Goal: Unclear

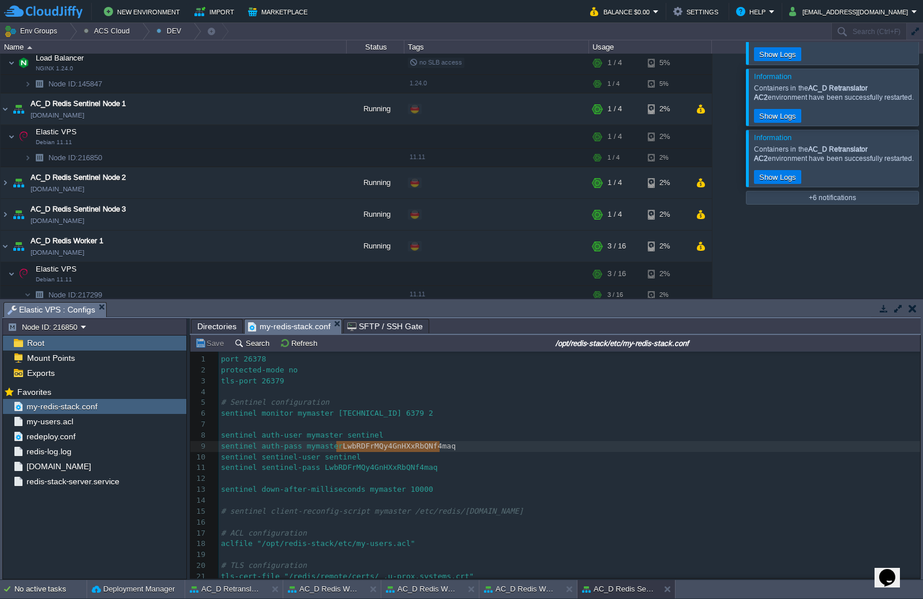
scroll to position [4, 0]
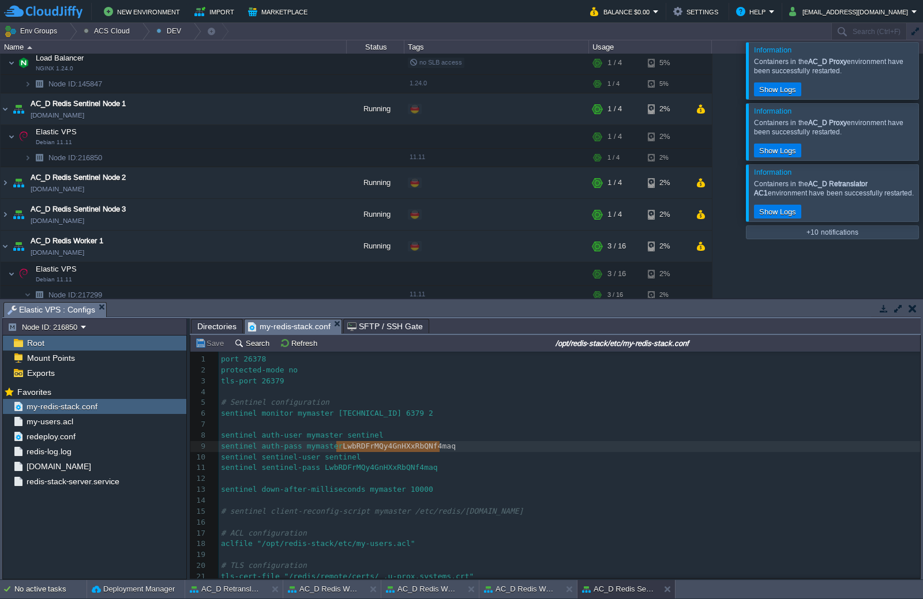
click at [923, 76] on div at bounding box center [937, 70] width 0 height 57
click at [923, 72] on div at bounding box center [937, 70] width 0 height 57
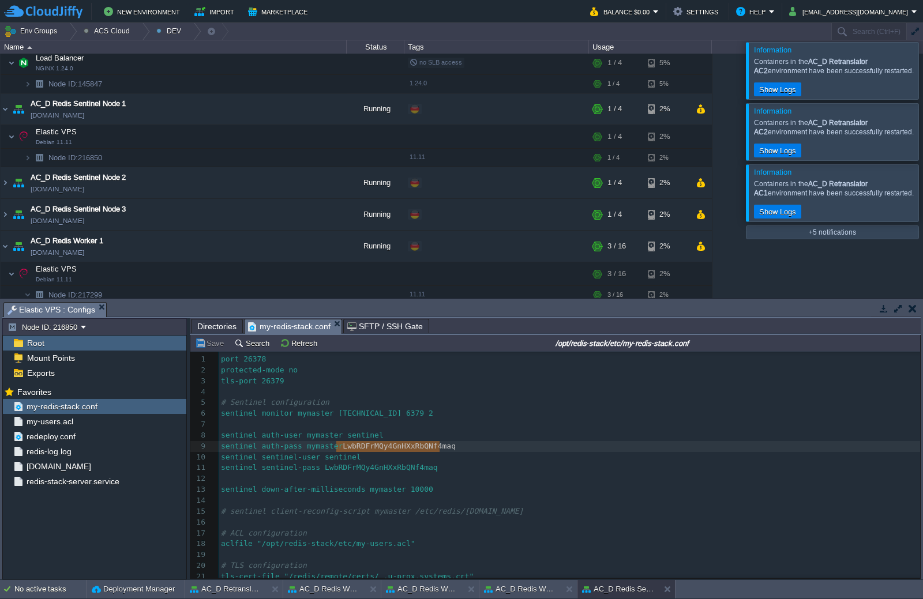
click at [923, 72] on div at bounding box center [937, 70] width 0 height 57
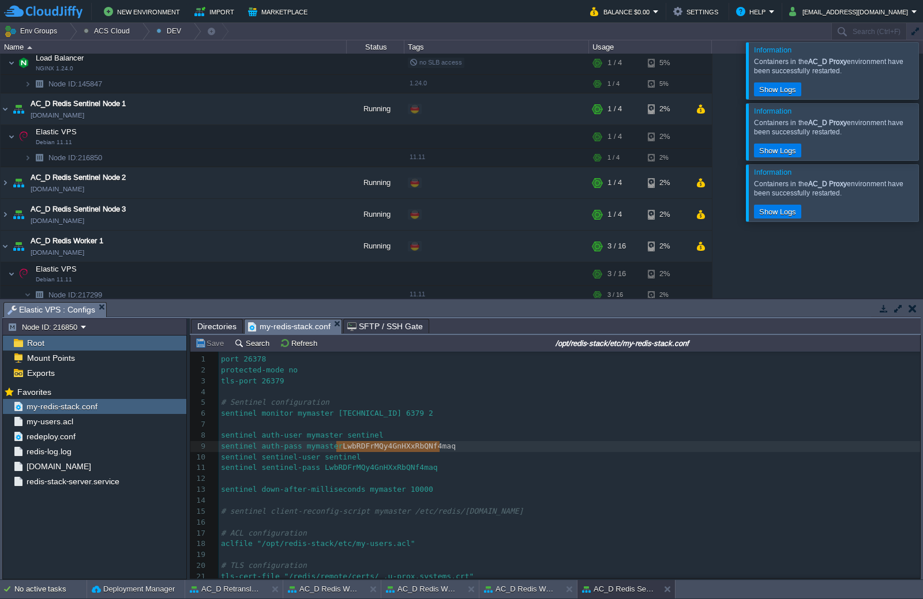
click at [923, 72] on div at bounding box center [937, 70] width 0 height 57
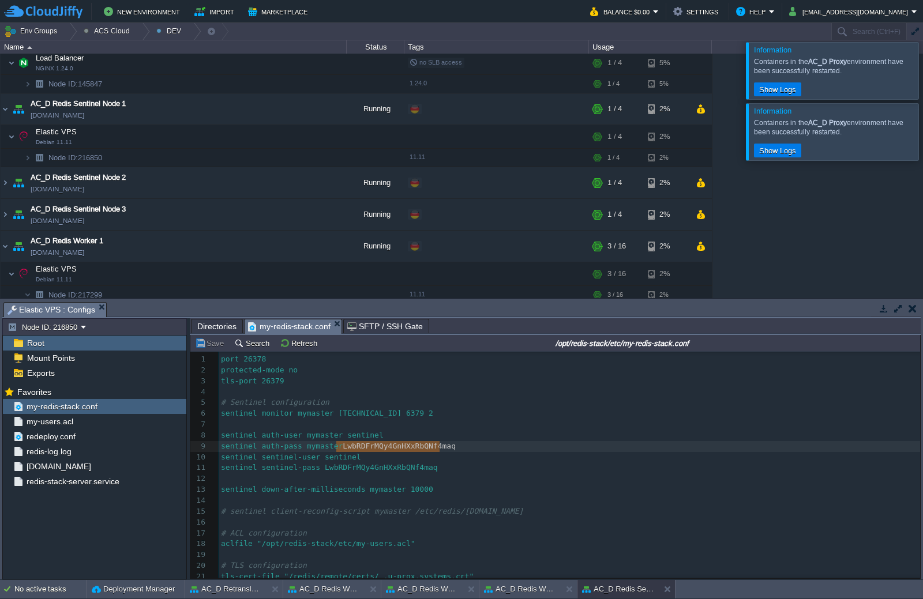
click at [923, 72] on div at bounding box center [937, 70] width 0 height 57
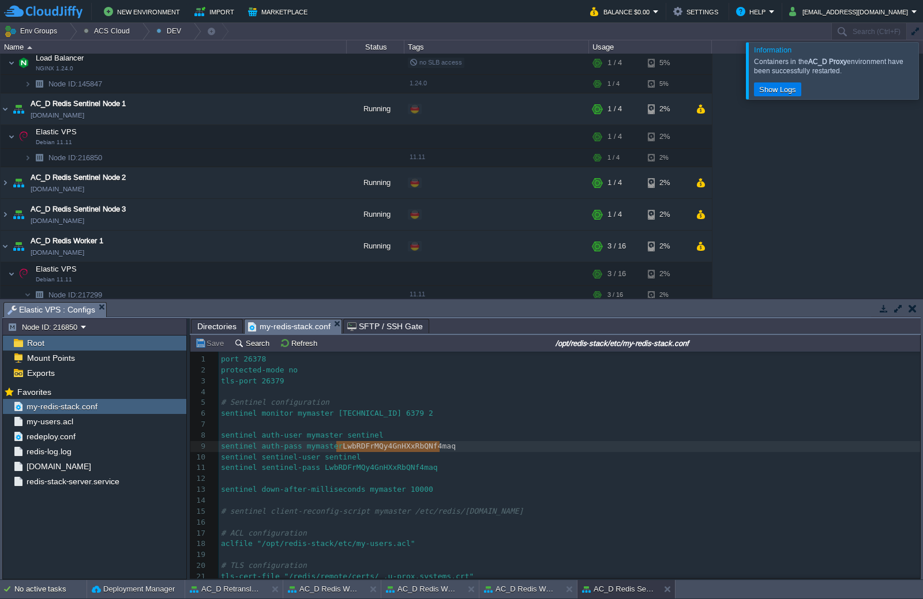
click at [923, 72] on div at bounding box center [937, 70] width 0 height 57
